Goal: Register for event/course

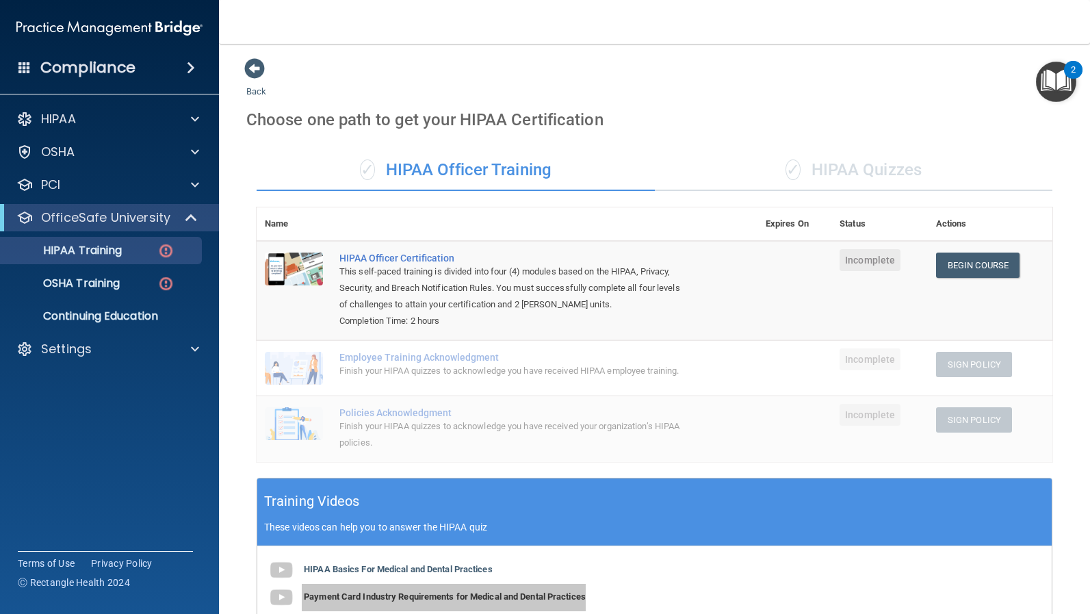
scroll to position [299, 0]
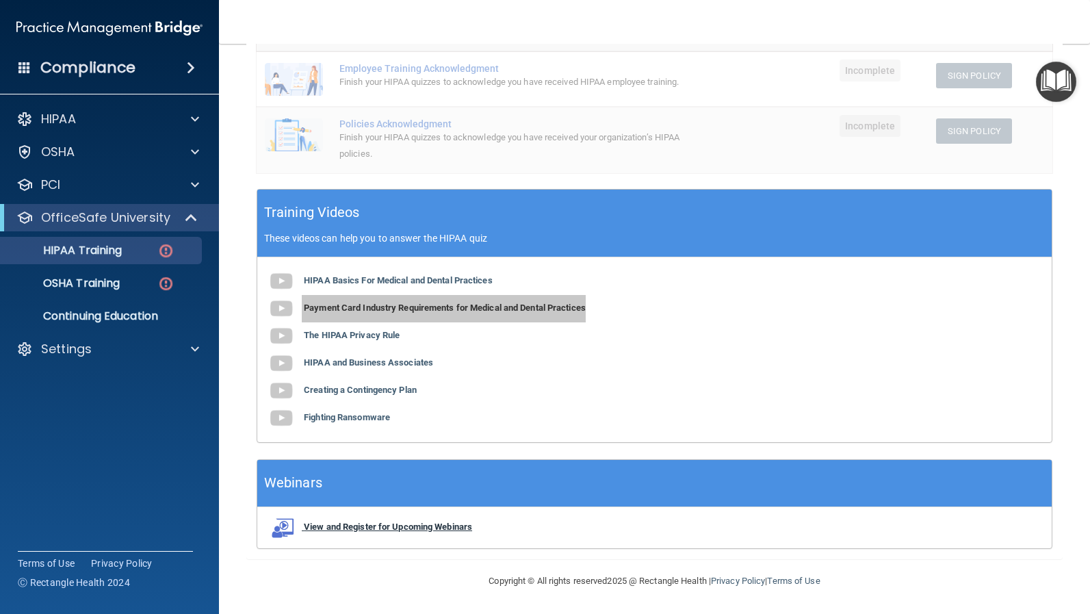
click at [456, 522] on b "View and Register for Upcoming Webinars" at bounding box center [388, 527] width 168 height 10
click at [0, 0] on div "Compliance HIPAA Documents and Policies Report an Incident Business Associates …" at bounding box center [545, 307] width 1090 height 614
